Goal: Answer question/provide support

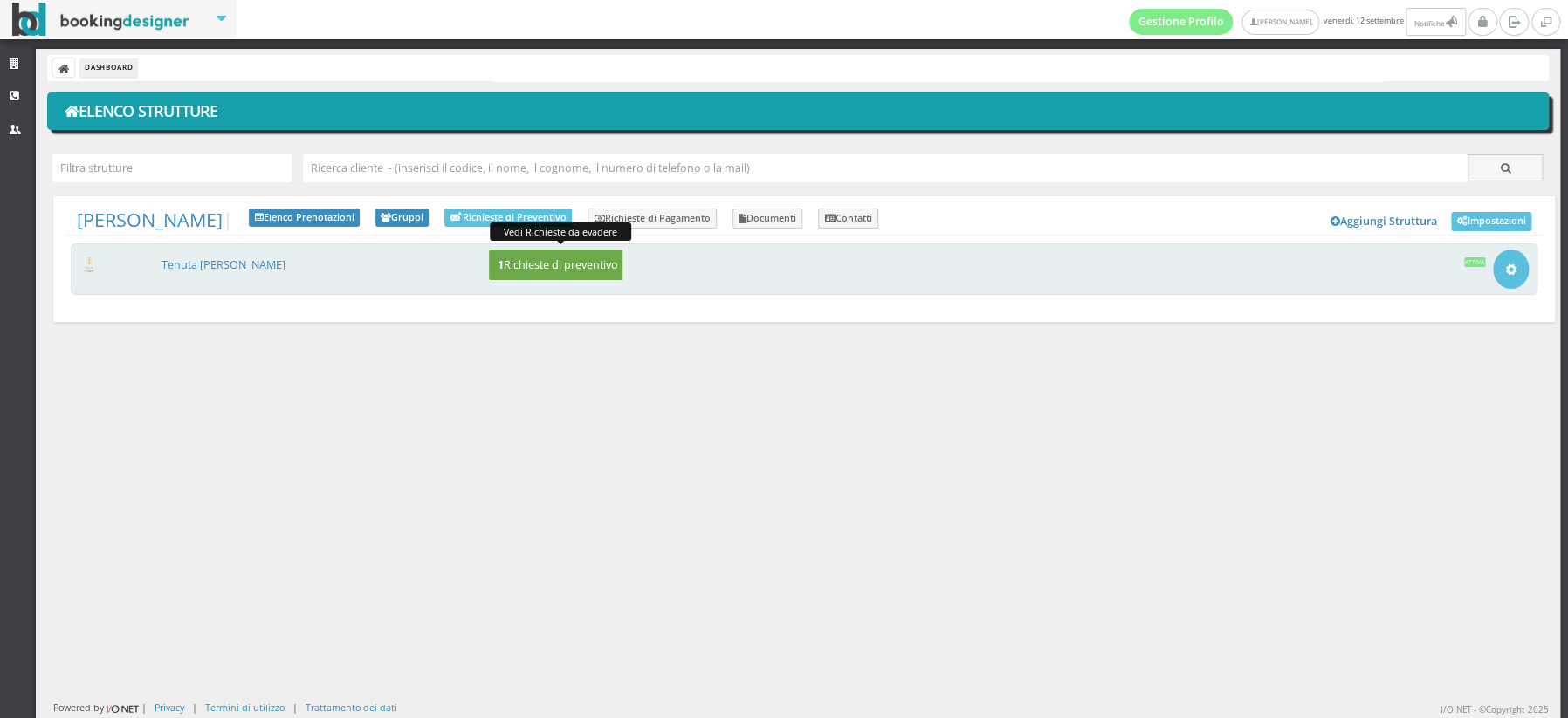
click at [554, 278] on button "1 Richieste di preventivo" at bounding box center [555, 264] width 133 height 31
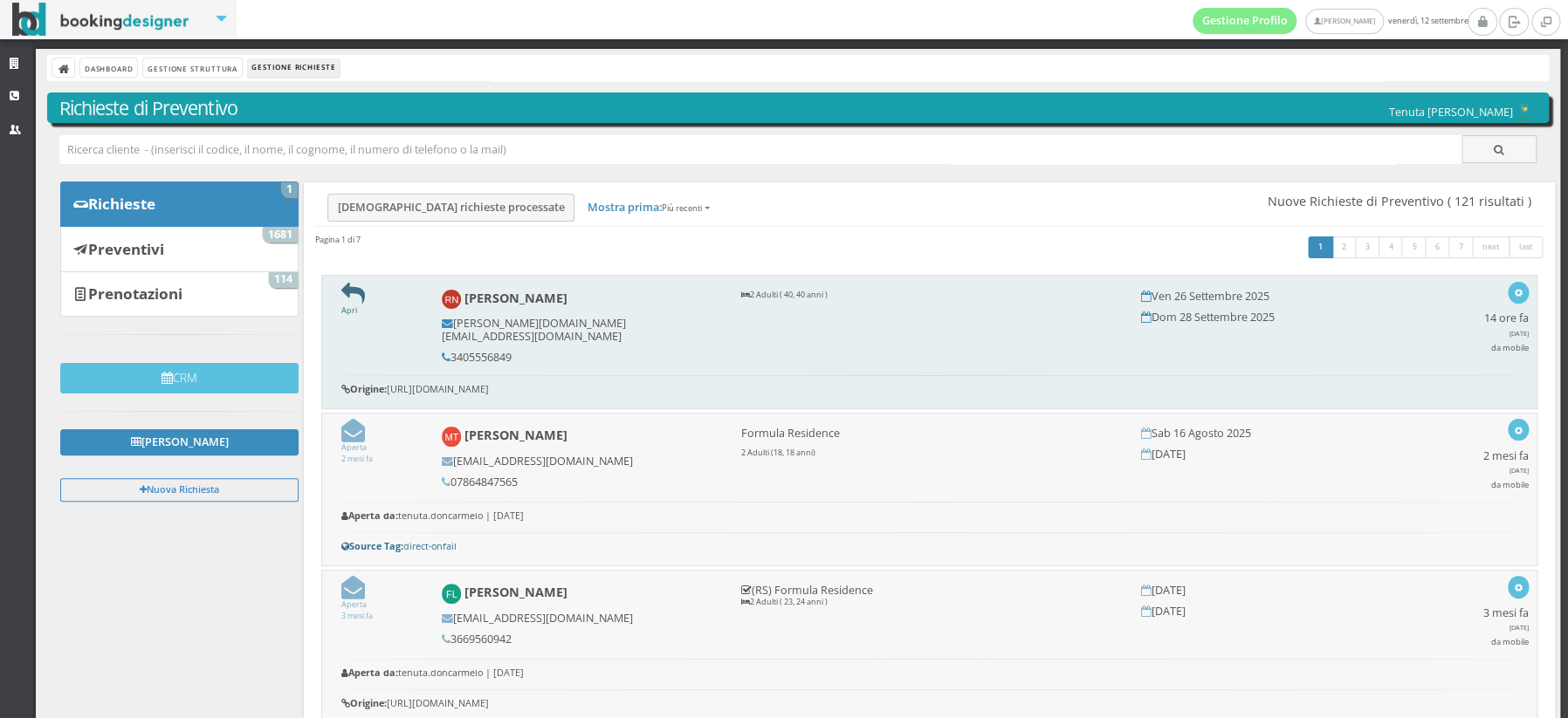
click at [355, 293] on icon at bounding box center [353, 293] width 24 height 24
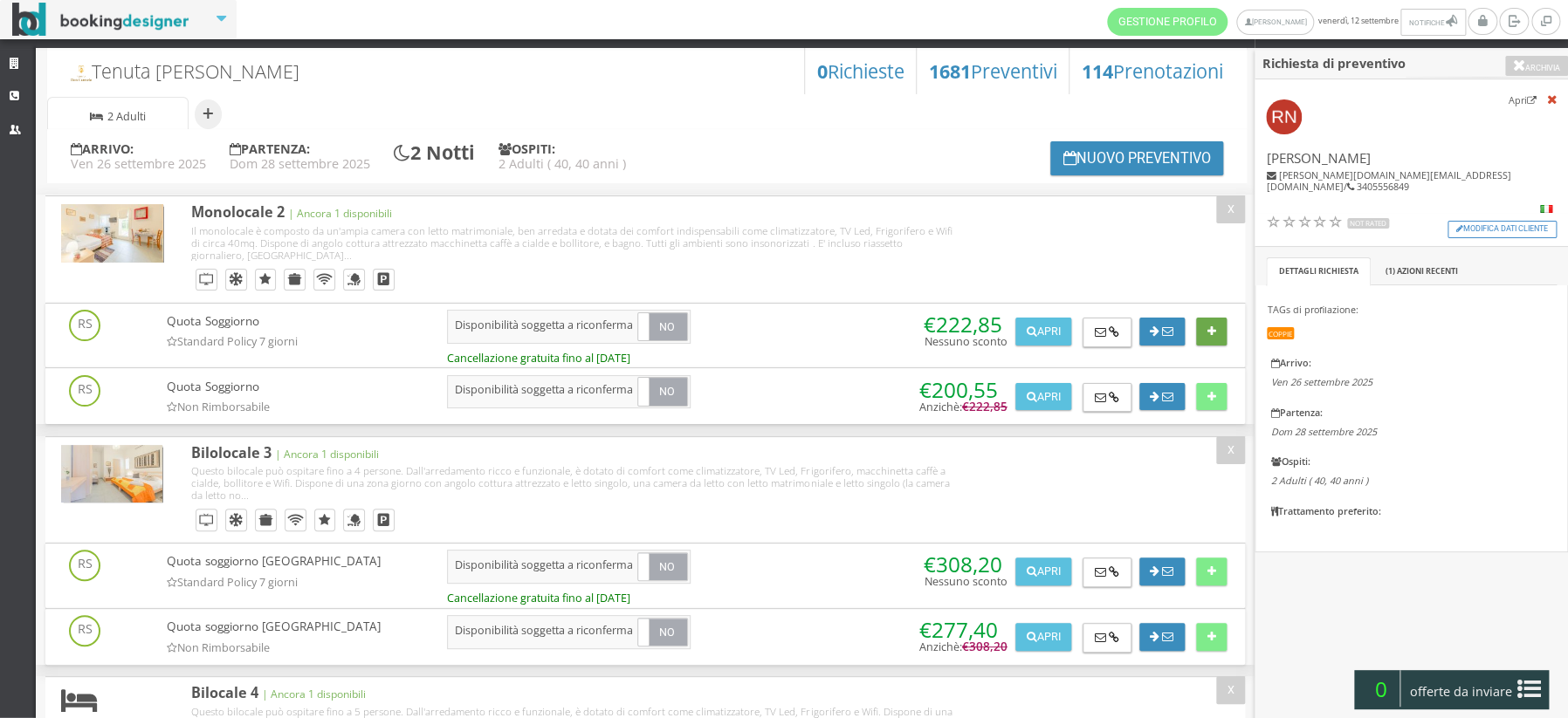
click at [1212, 333] on button at bounding box center [1211, 332] width 31 height 28
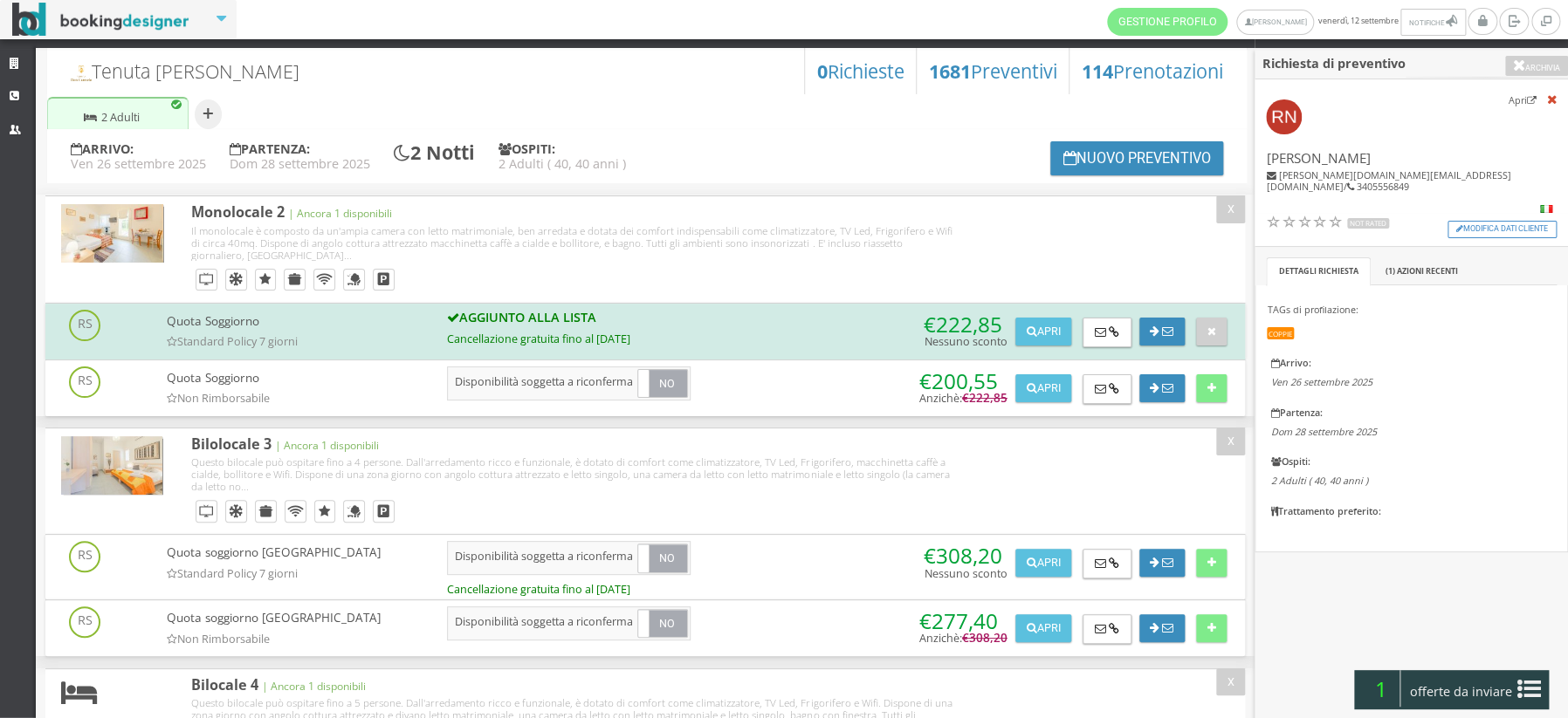
click at [1440, 687] on span "offerte da inviare" at bounding box center [1460, 692] width 114 height 28
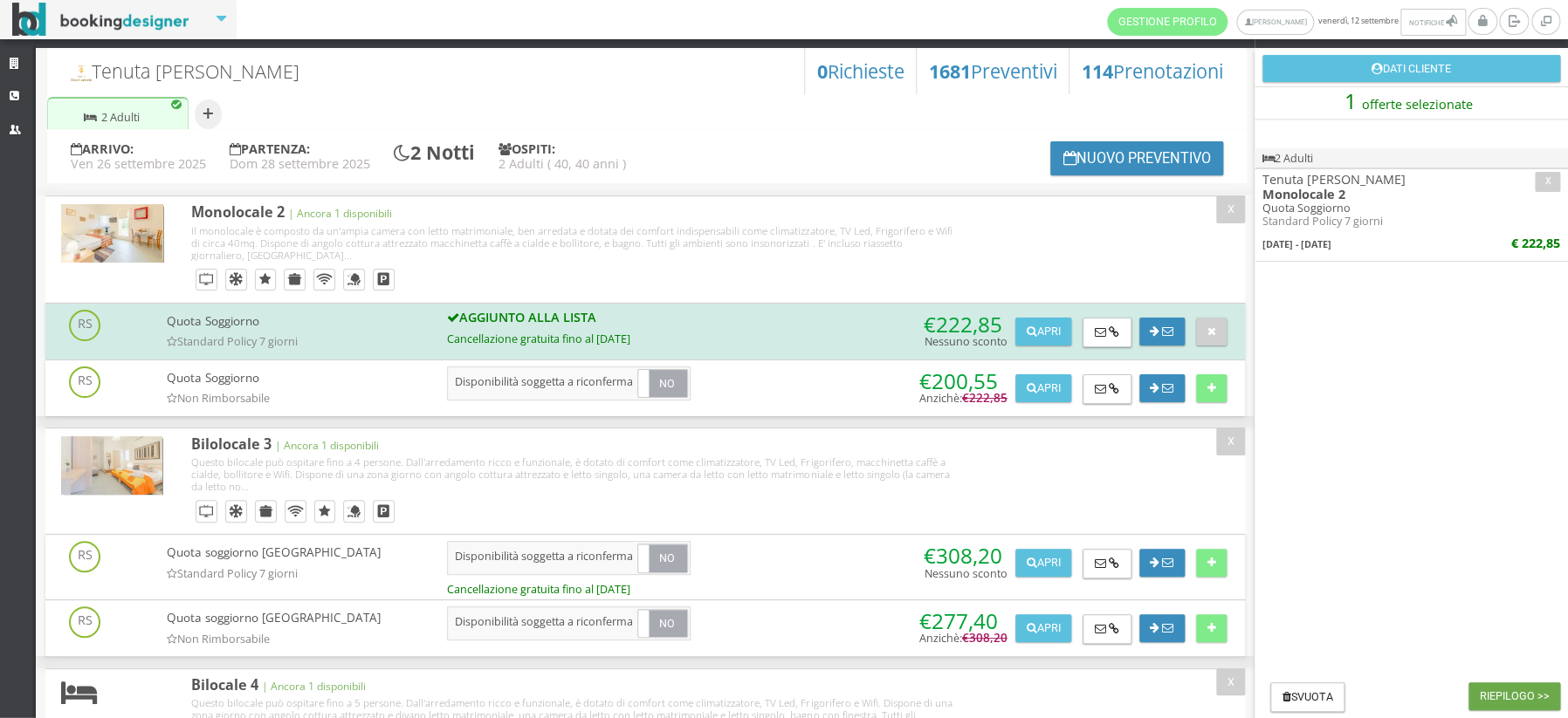
click at [1483, 698] on button "Riepilogo >>" at bounding box center [1514, 696] width 92 height 28
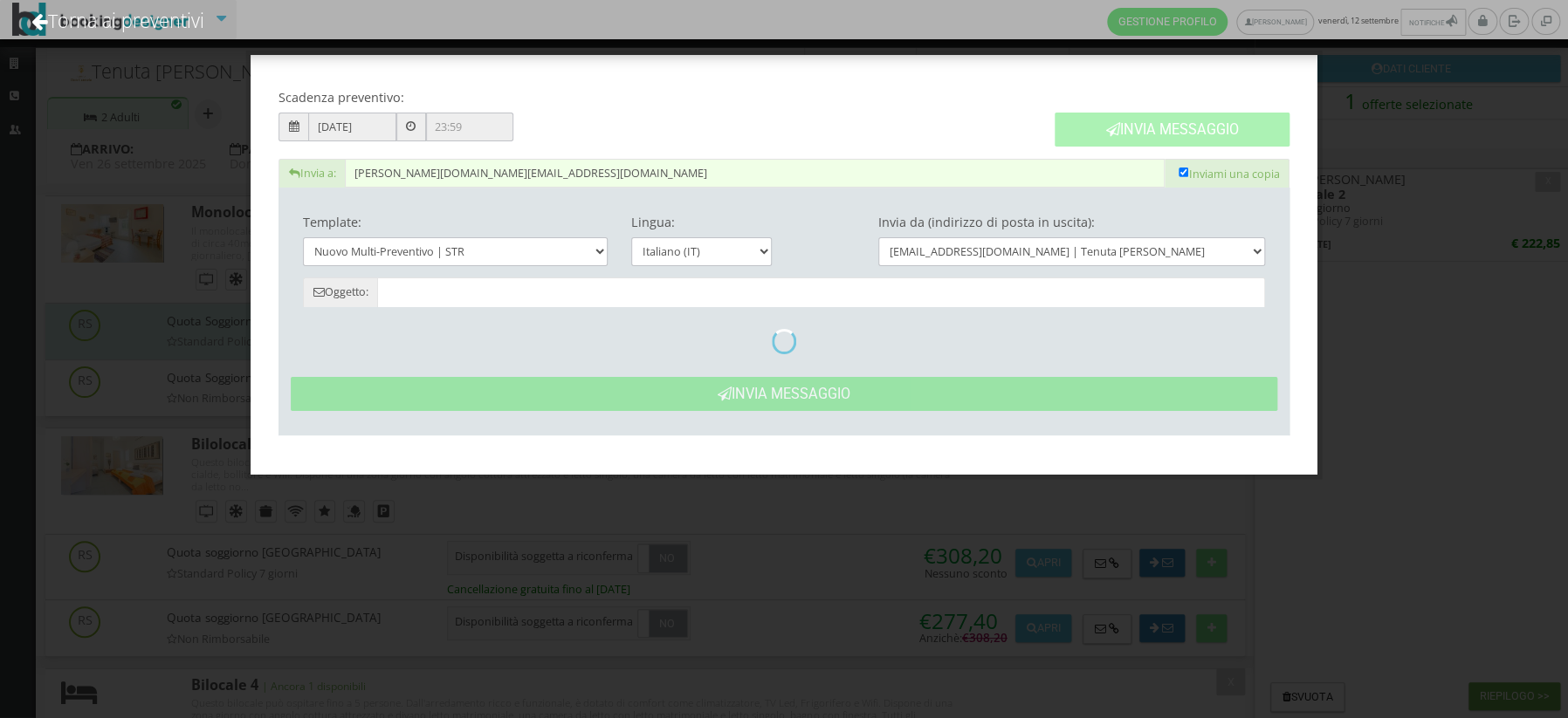
type input "Tenuta Don Carmelo: Preventivo - Roberto Nardella"
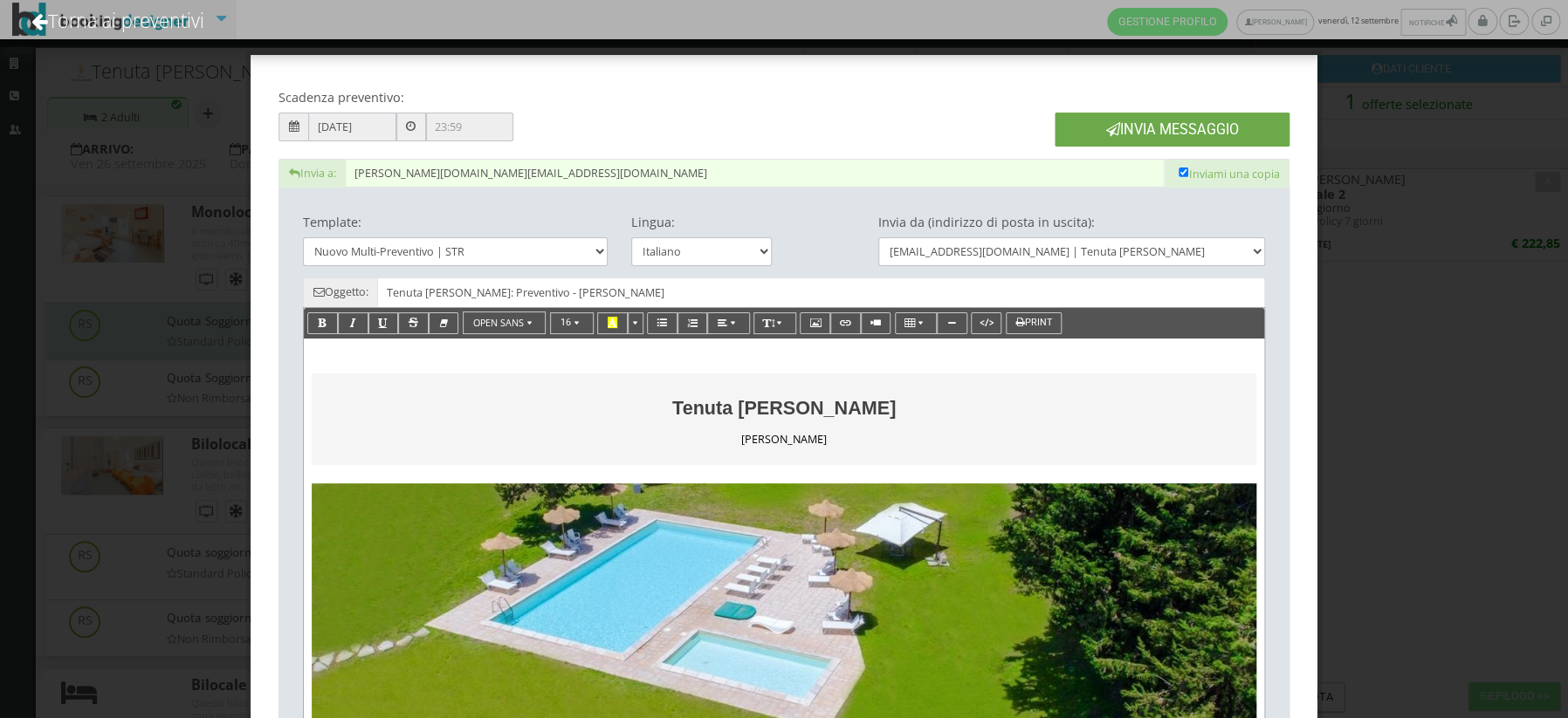
click at [1168, 124] on button "Invia Messaggio" at bounding box center [1172, 130] width 235 height 34
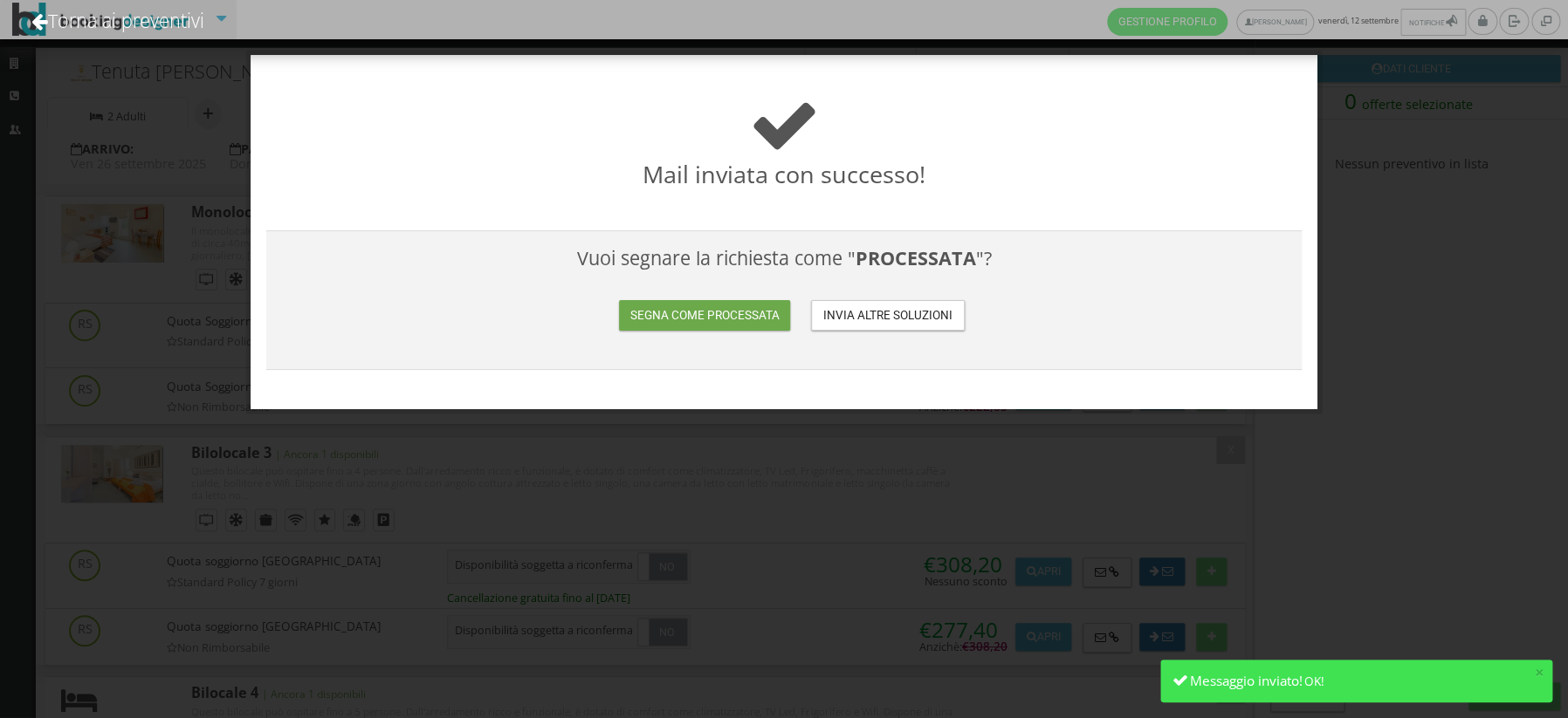
click at [689, 314] on button "Segna come processata" at bounding box center [703, 315] width 171 height 31
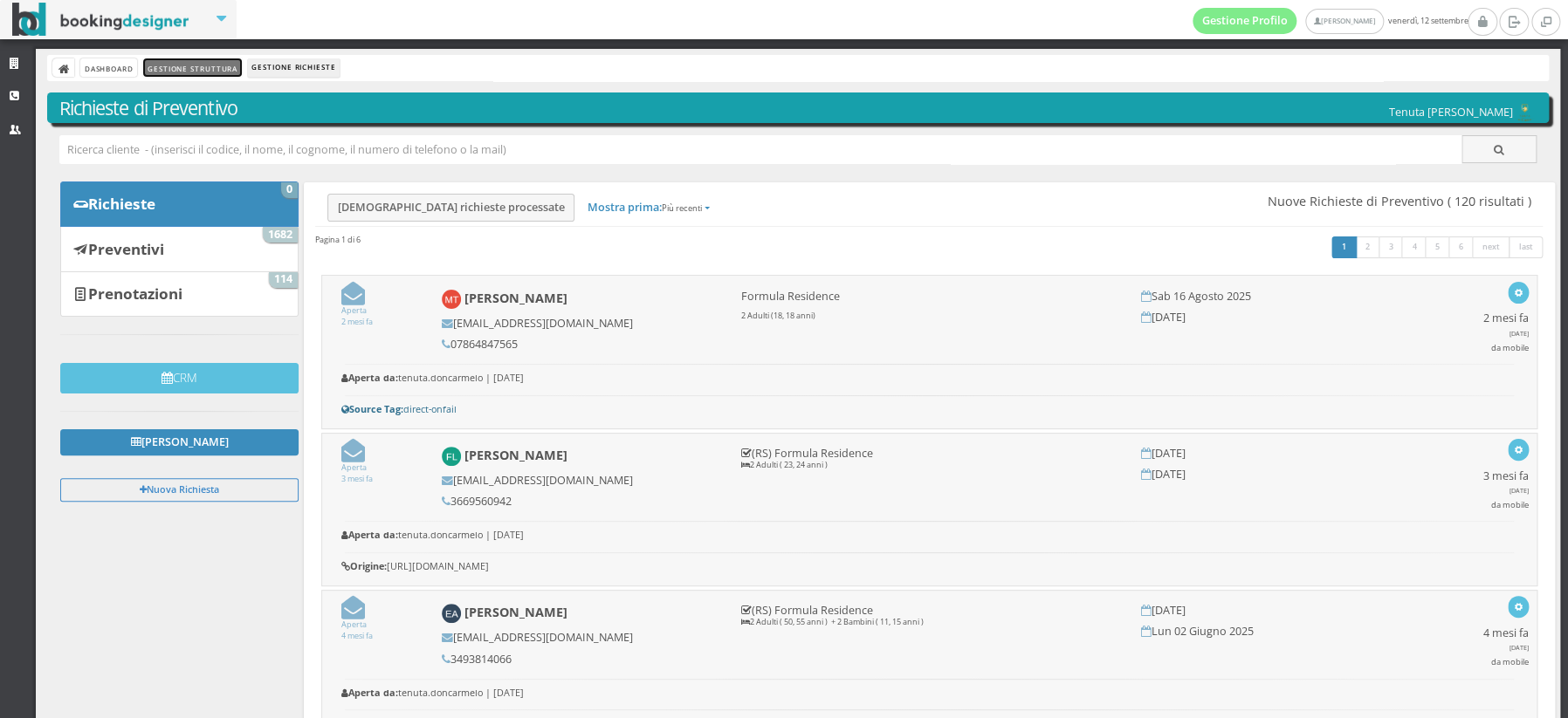
click at [207, 68] on link "Gestione Struttura" at bounding box center [192, 67] width 98 height 18
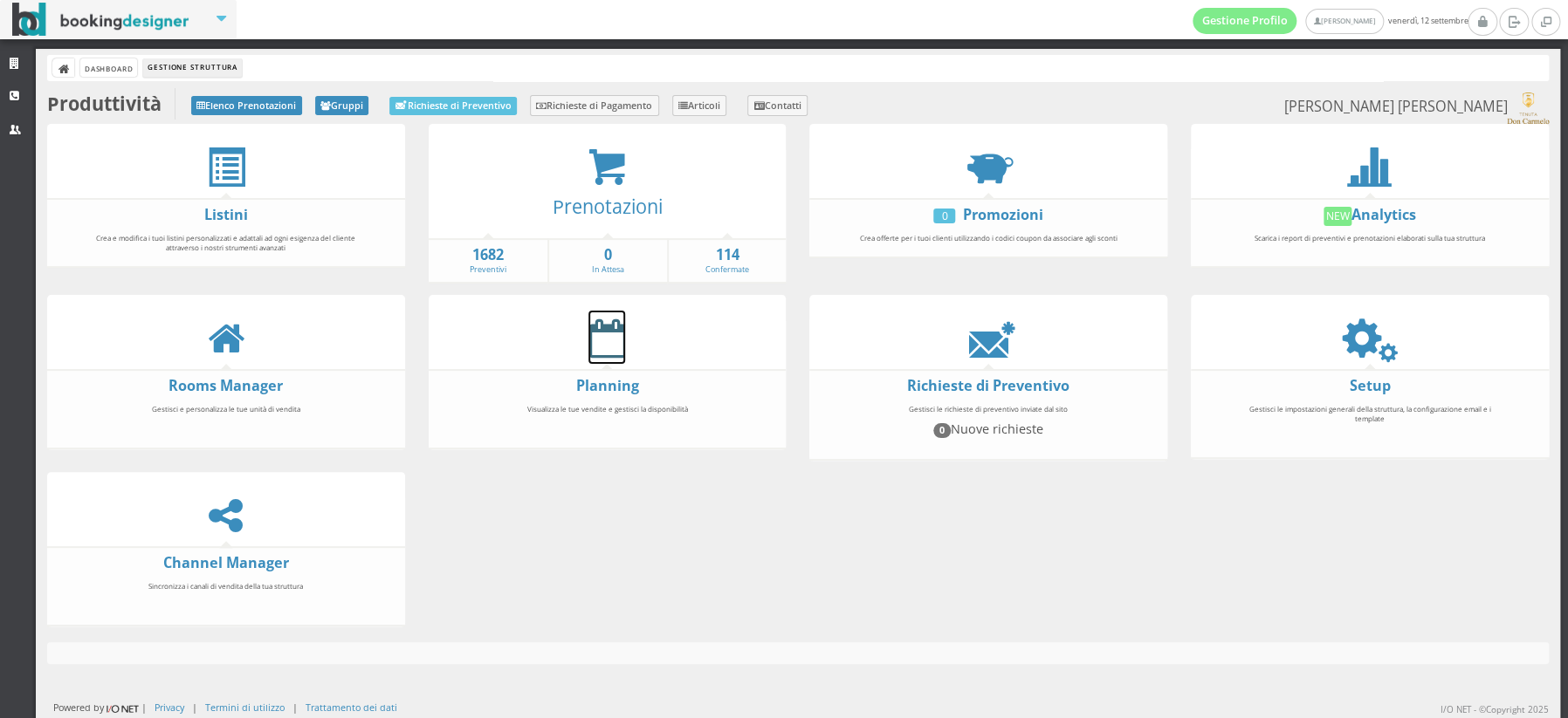
click at [608, 338] on icon at bounding box center [607, 338] width 37 height 39
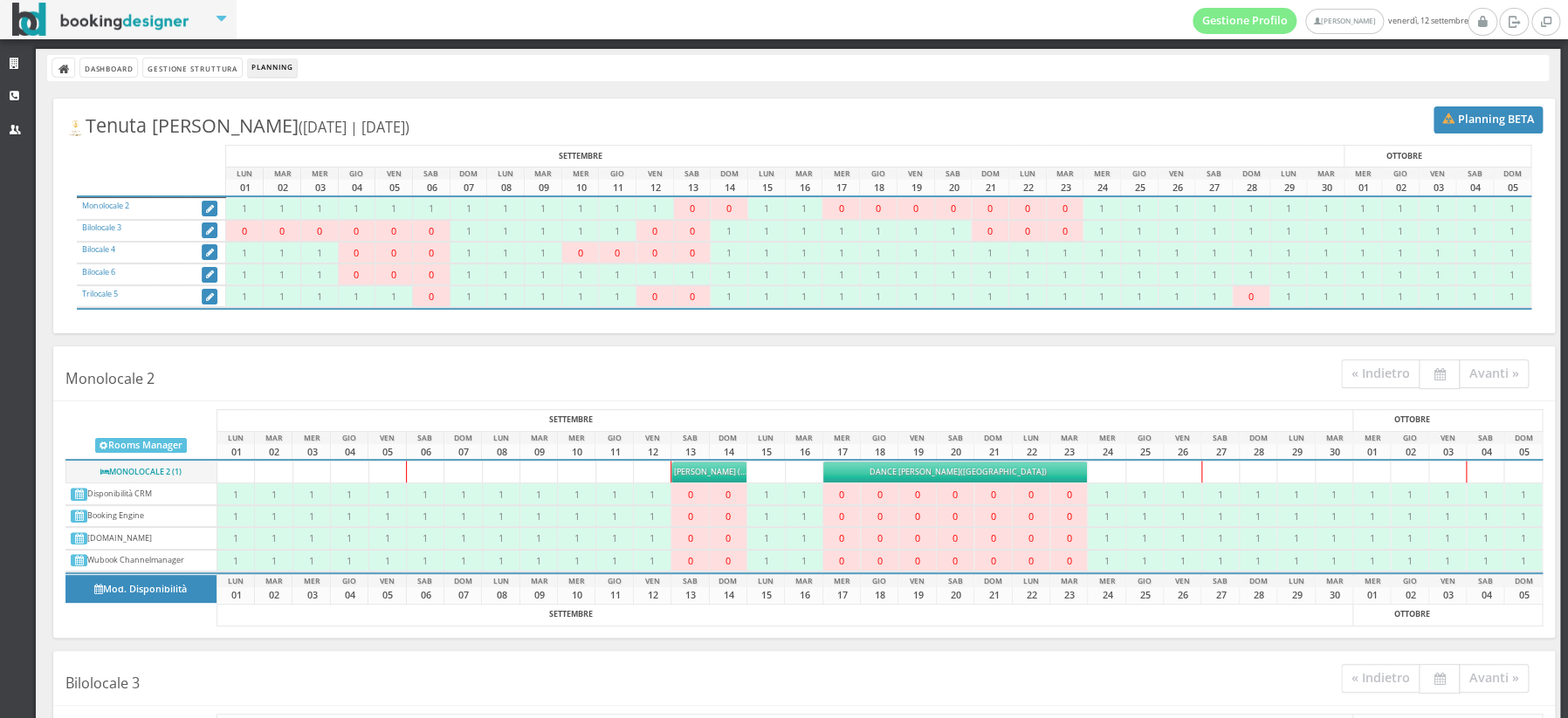
click at [701, 472] on span "Vannier (airbnb) France" at bounding box center [764, 471] width 181 height 11
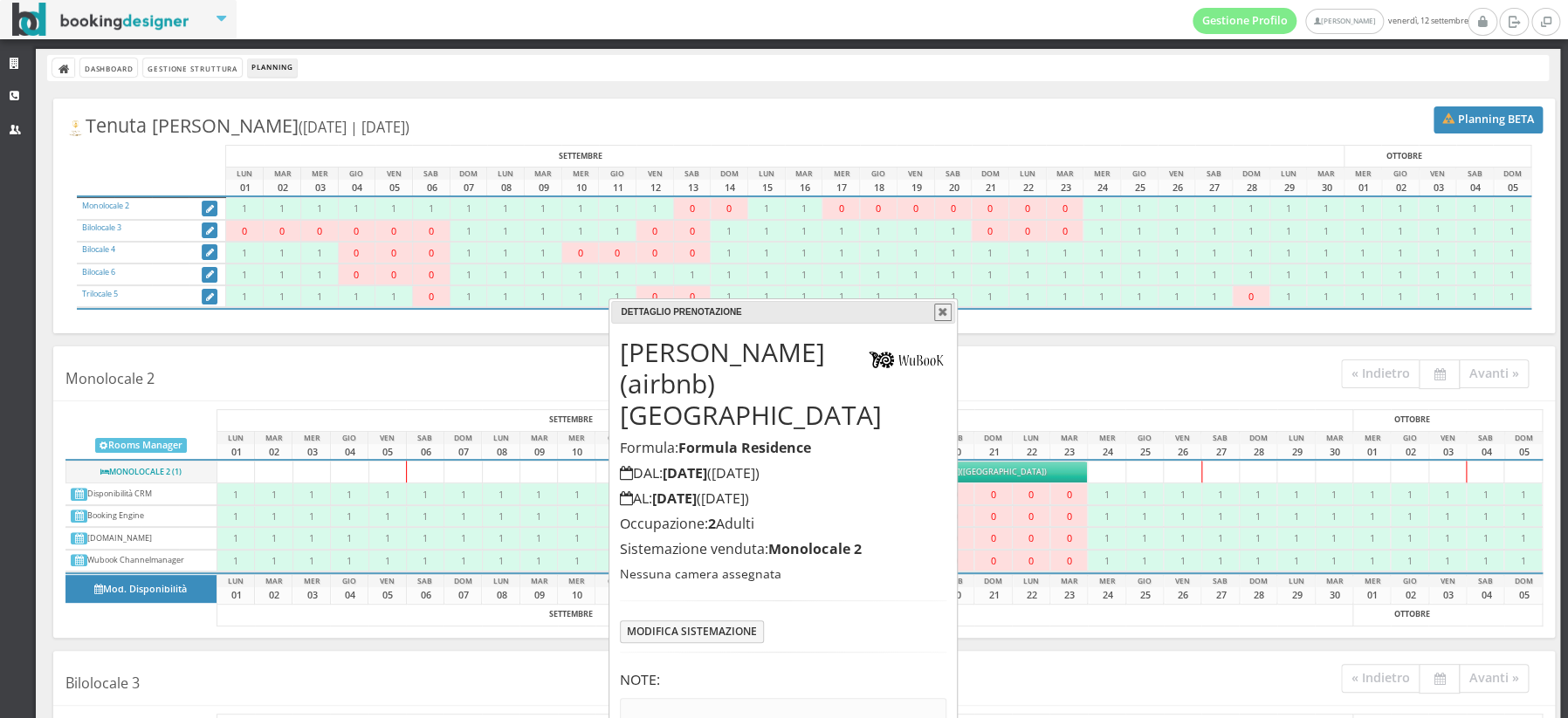
scroll to position [20, 0]
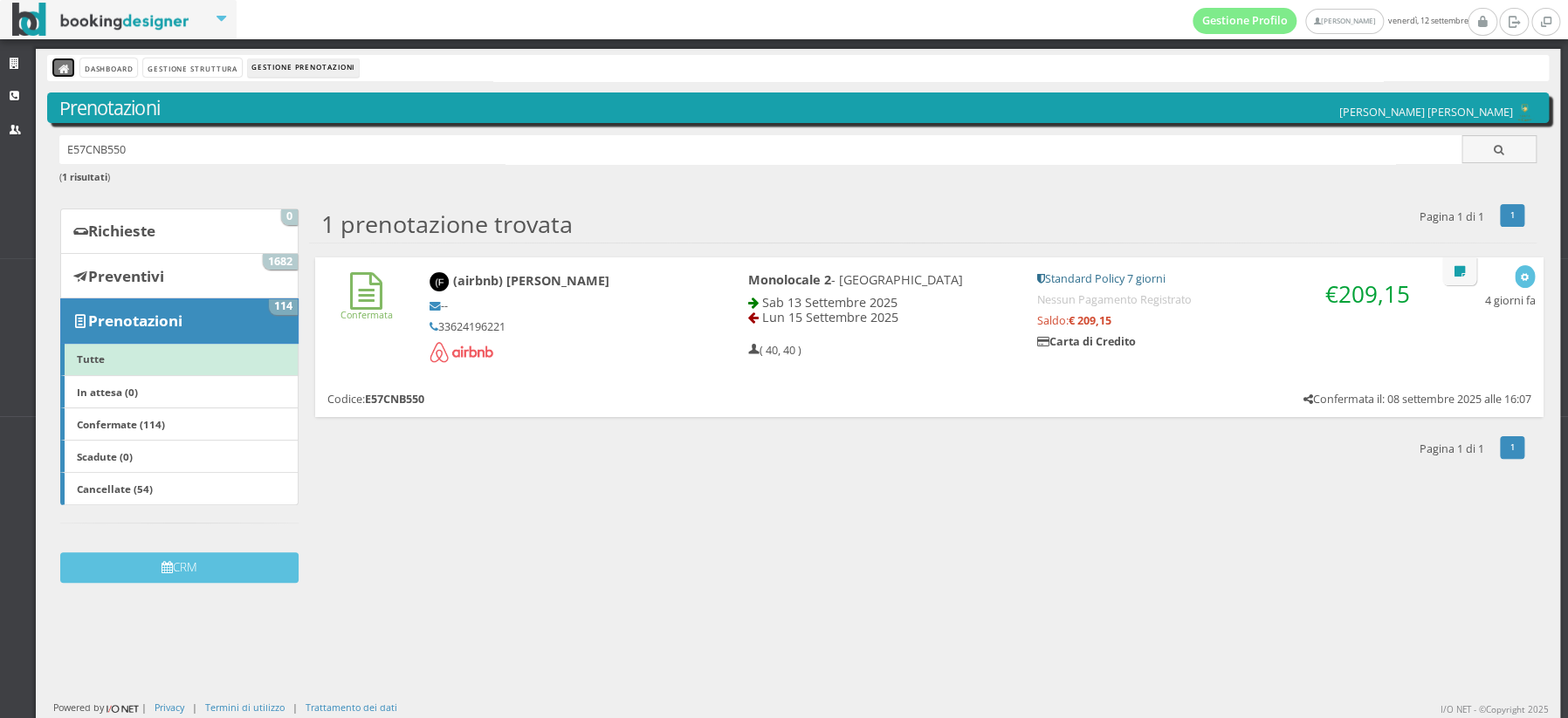
click at [57, 64] on link at bounding box center [63, 67] width 22 height 18
